Goal: Transaction & Acquisition: Purchase product/service

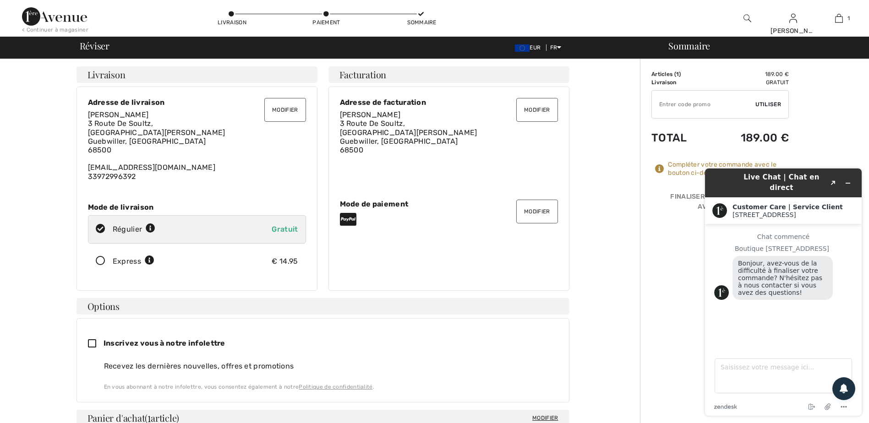
click at [658, 267] on div "Sommaire Description Articles ( 1 ) 189.00 € Code promo 0.00 € Livraison Gratui…" at bounding box center [754, 418] width 229 height 718
click at [848, 180] on icon "Réduire le widget" at bounding box center [848, 183] width 6 height 6
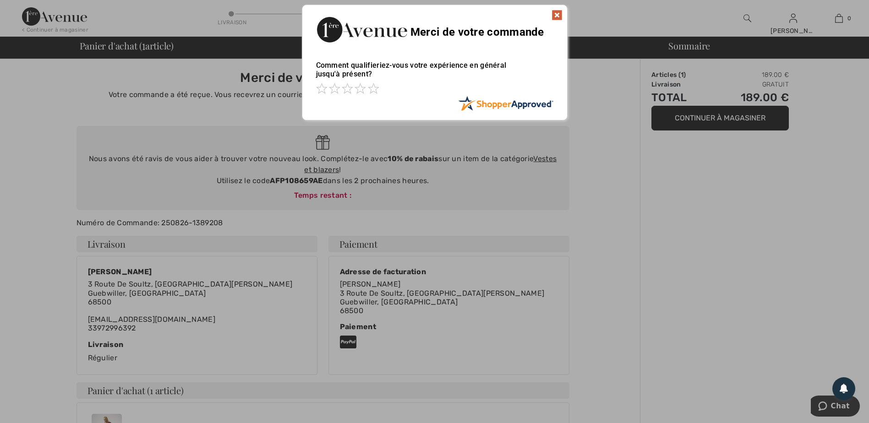
click at [557, 15] on img at bounding box center [556, 15] width 11 height 11
